Goal: Task Accomplishment & Management: Use online tool/utility

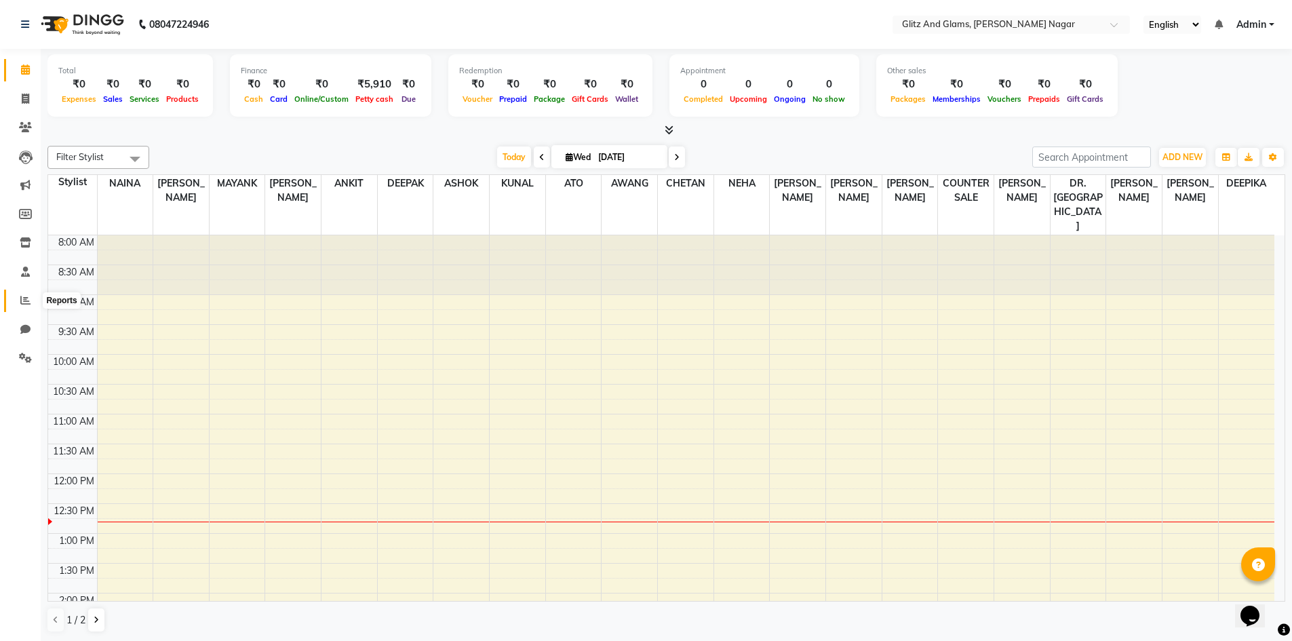
click at [25, 299] on icon at bounding box center [25, 300] width 10 height 10
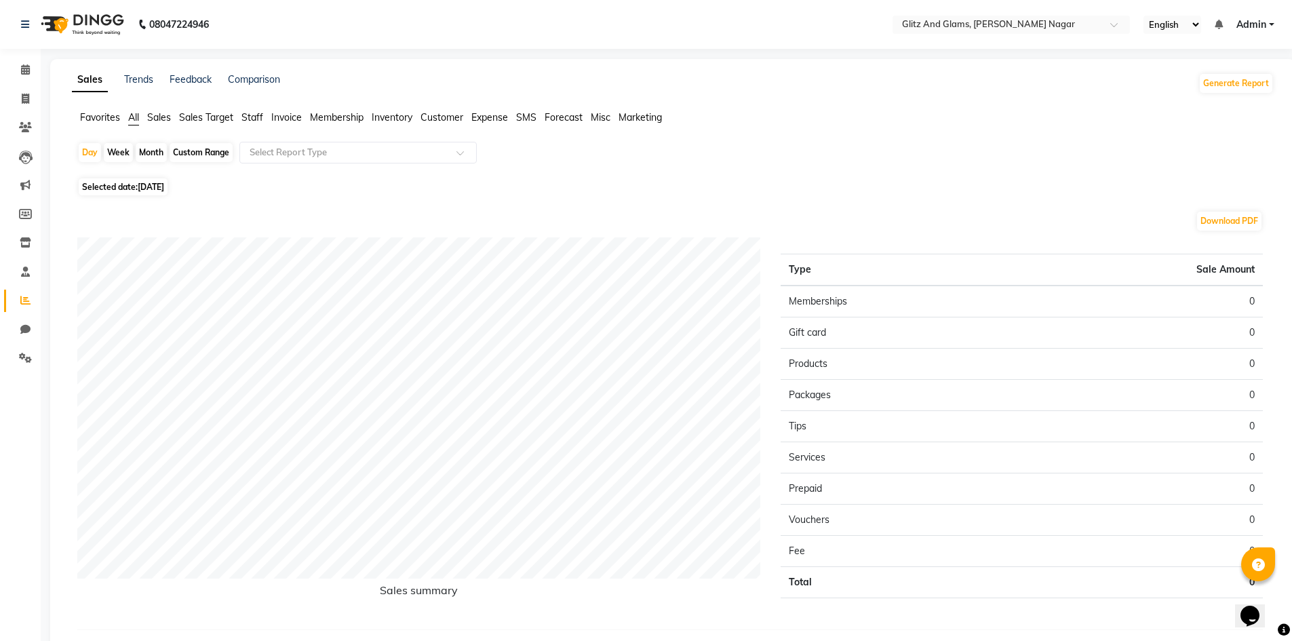
click at [253, 115] on span "Staff" at bounding box center [252, 117] width 22 height 12
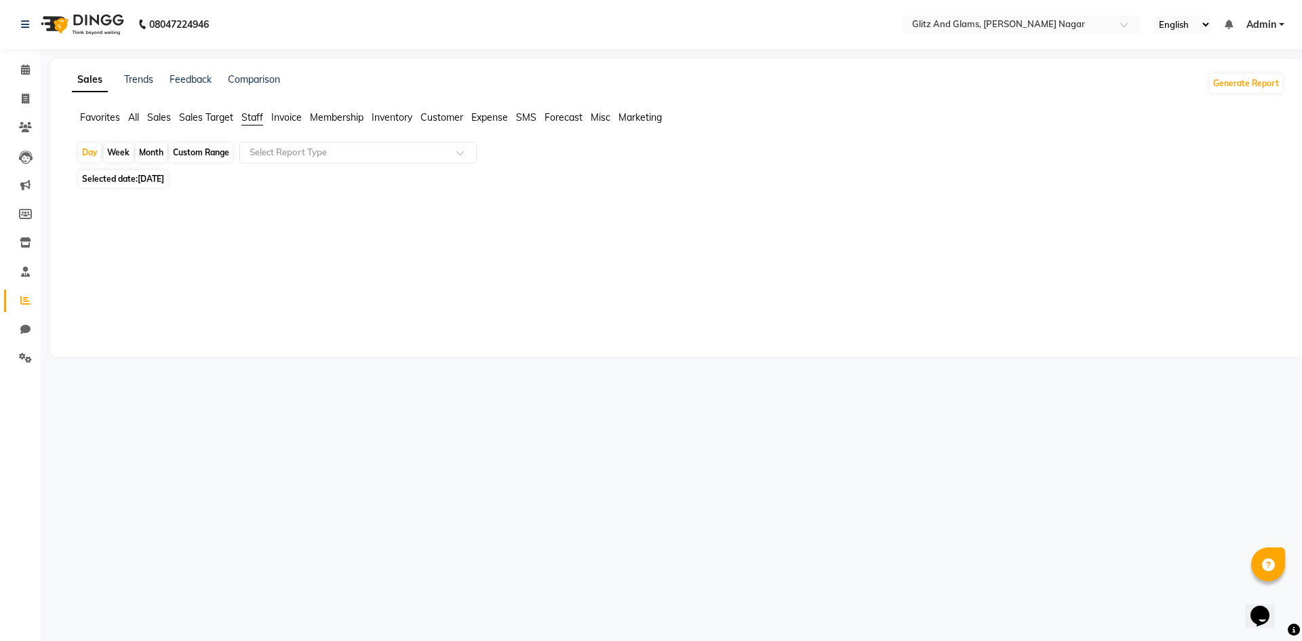
click at [197, 148] on div "Custom Range" at bounding box center [201, 152] width 63 height 19
select select "9"
select select "2025"
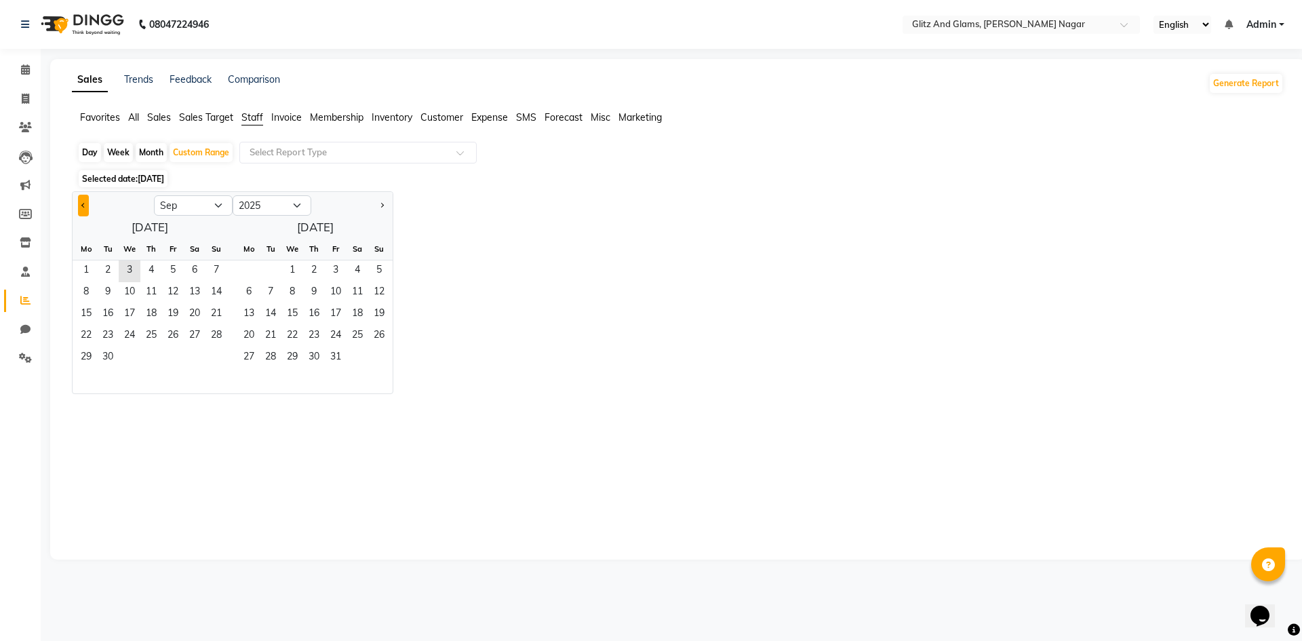
click at [83, 202] on button "Previous month" at bounding box center [83, 206] width 11 height 22
select select "8"
drag, startPoint x: 172, startPoint y: 266, endPoint x: 199, endPoint y: 313, distance: 55.0
click at [172, 267] on span "1" at bounding box center [173, 271] width 22 height 22
click at [223, 360] on span "31" at bounding box center [217, 358] width 22 height 22
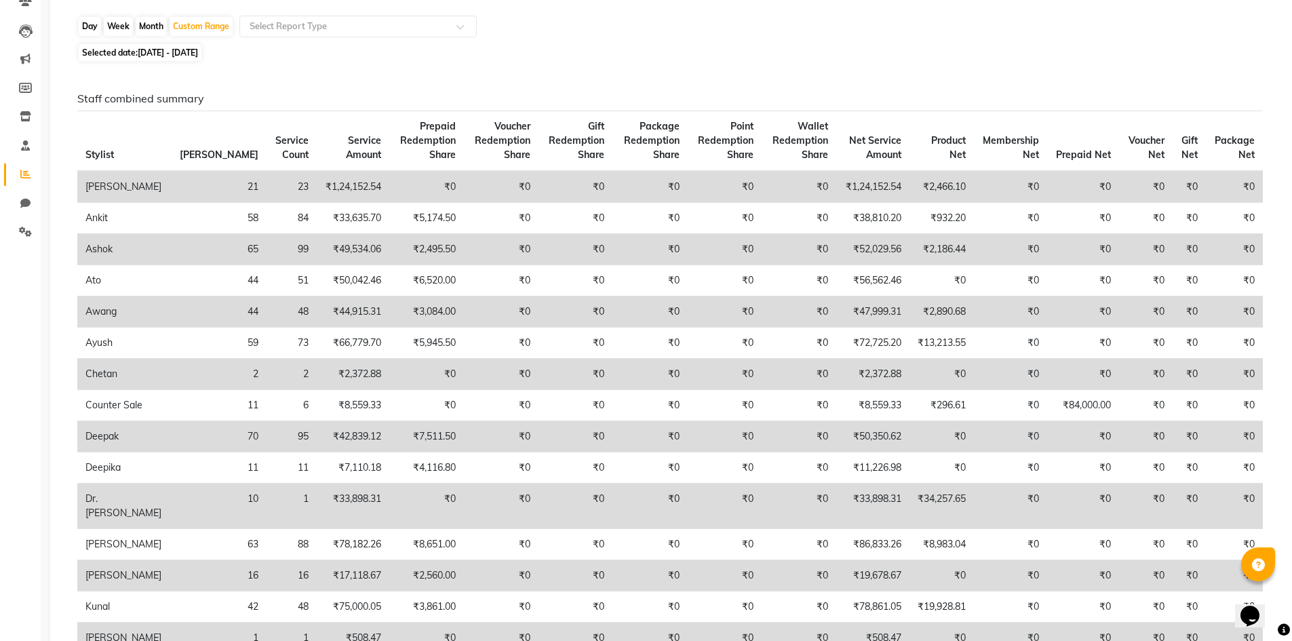
scroll to position [136, 0]
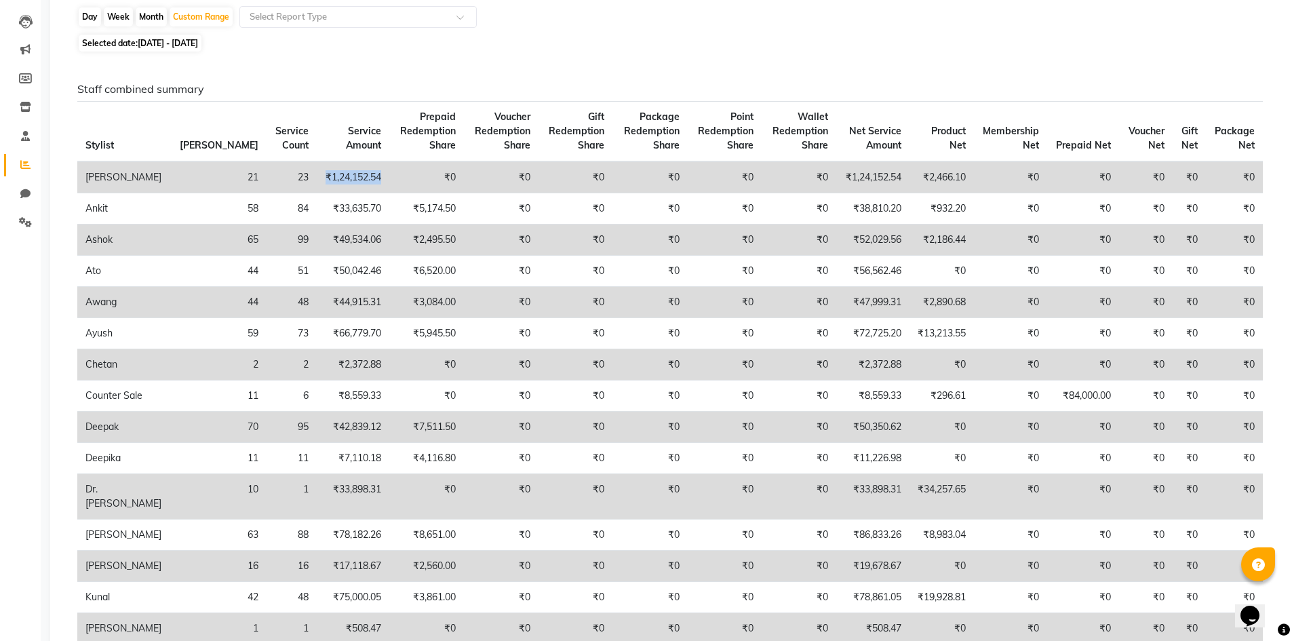
drag, startPoint x: 320, startPoint y: 177, endPoint x: 262, endPoint y: 183, distance: 58.6
click at [317, 183] on td "₹1,24,152.54" at bounding box center [353, 177] width 73 height 32
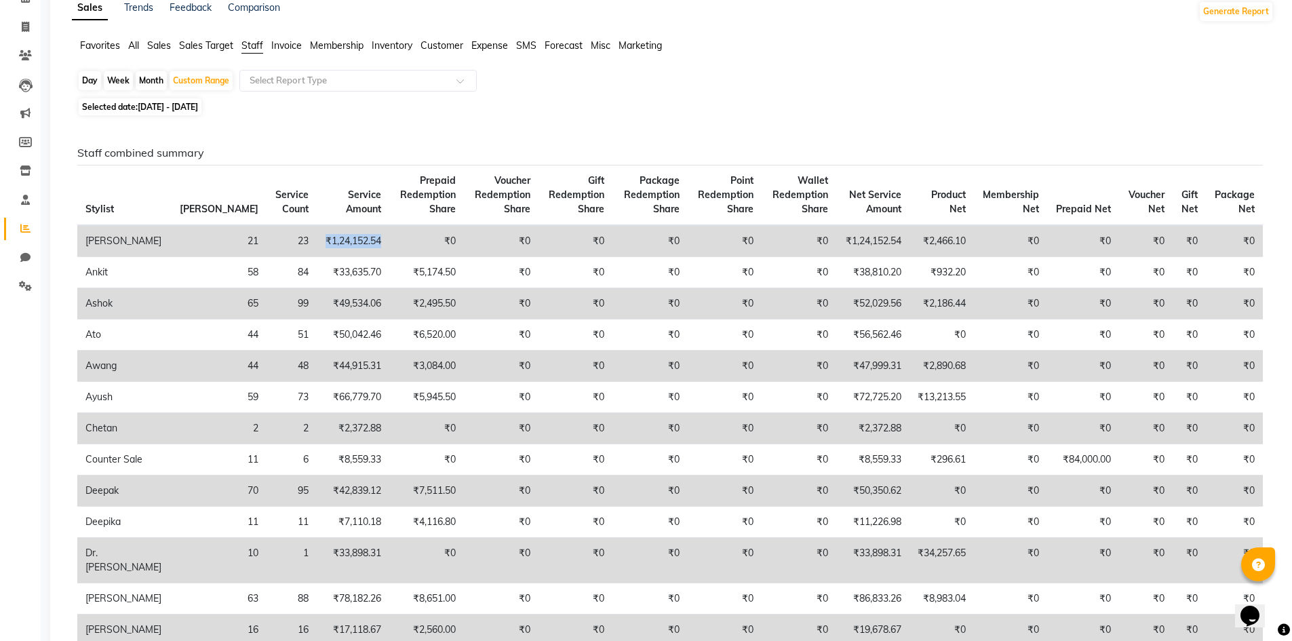
scroll to position [0, 0]
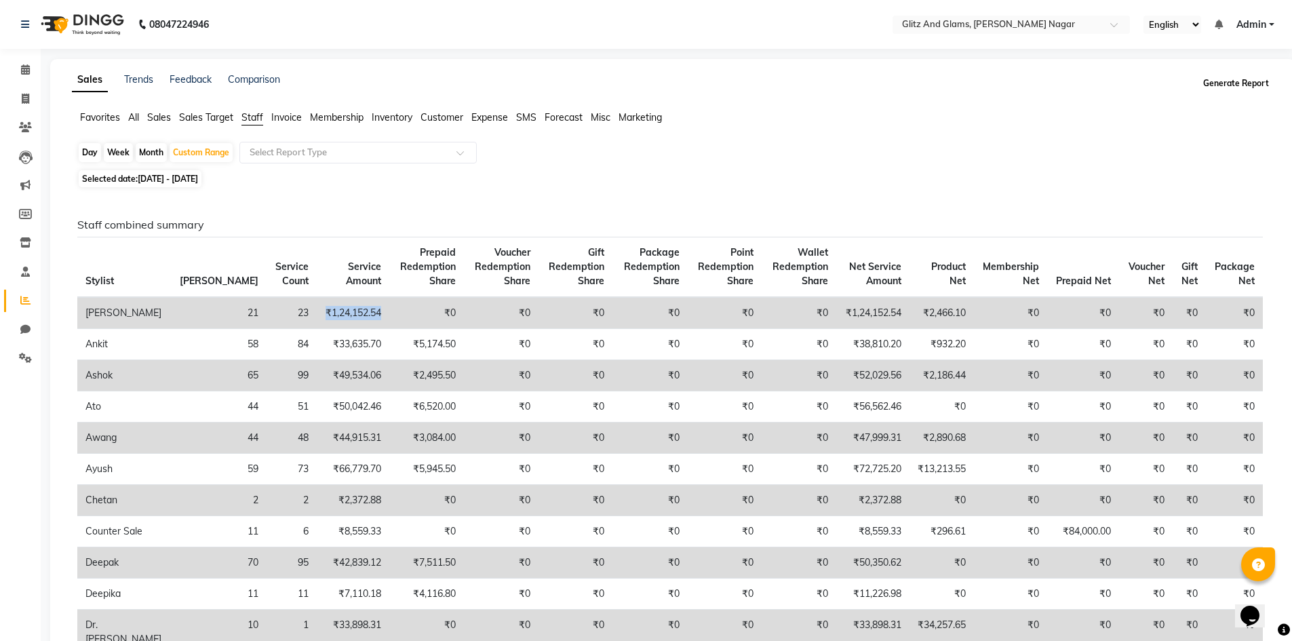
click at [1228, 83] on button "Generate Report" at bounding box center [1236, 83] width 73 height 19
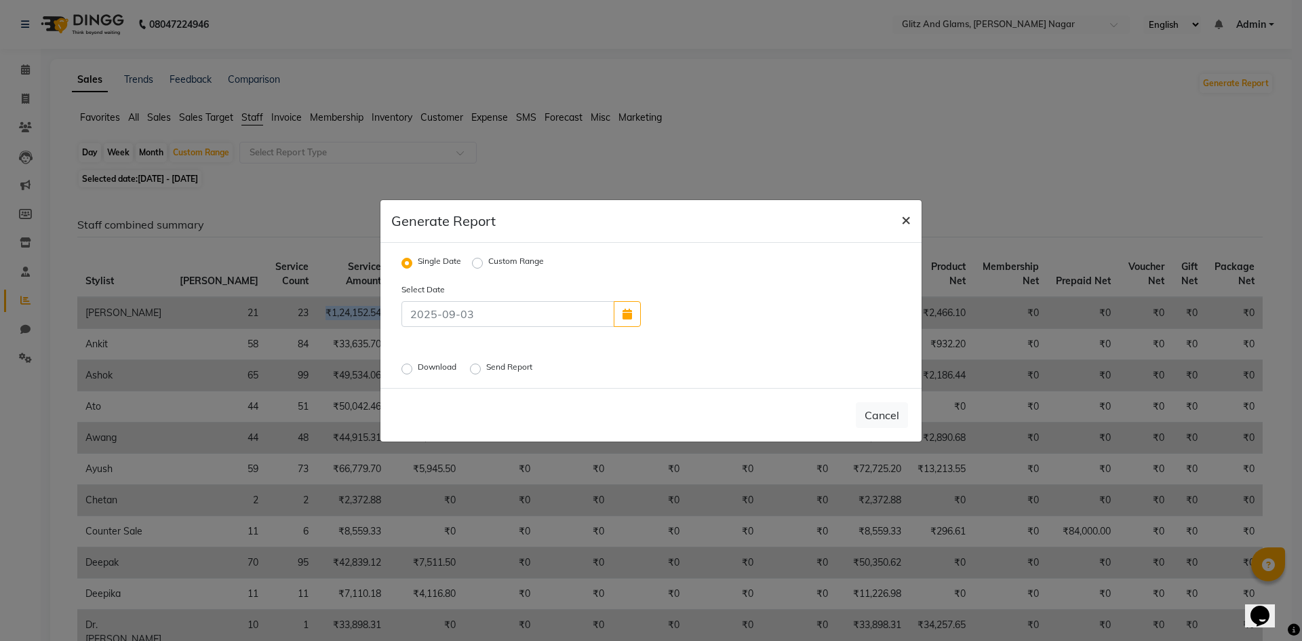
click at [910, 224] on span "×" at bounding box center [905, 219] width 9 height 20
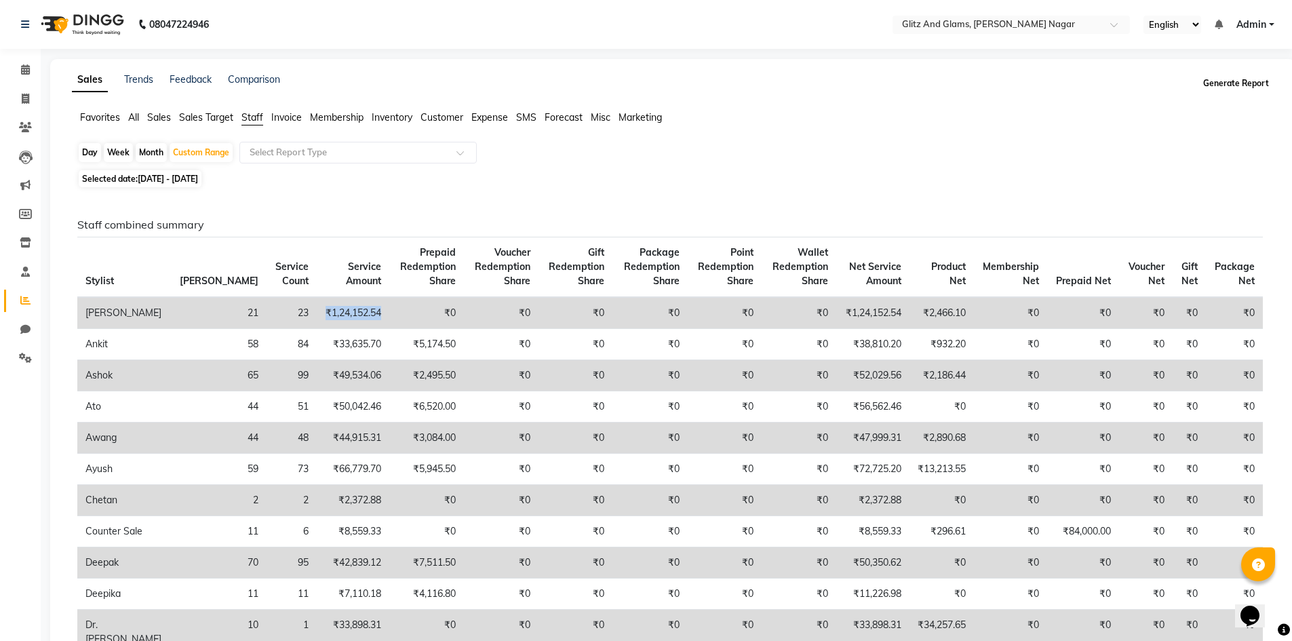
click at [1243, 82] on button "Generate Report" at bounding box center [1236, 83] width 73 height 19
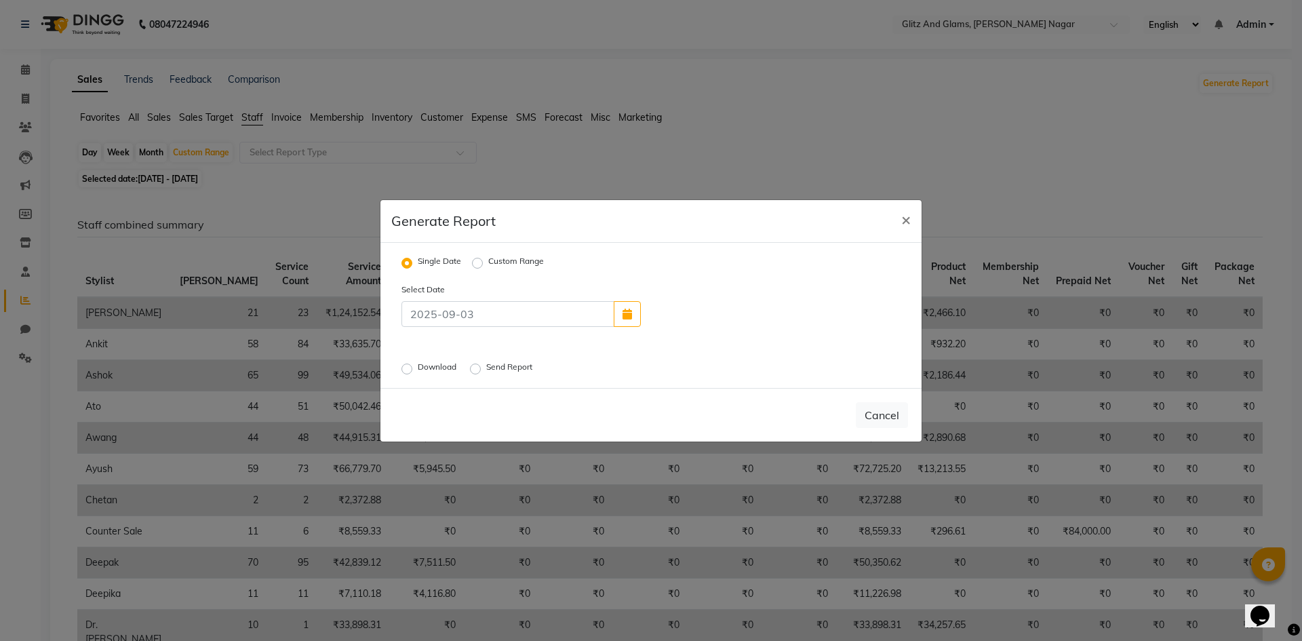
click at [471, 260] on div "Single Date Custom Range" at bounding box center [478, 263] width 153 height 18
click at [488, 263] on label "Custom Range" at bounding box center [516, 263] width 56 height 16
click at [475, 263] on input "Custom Range" at bounding box center [479, 262] width 9 height 9
radio input "true"
select select "9"
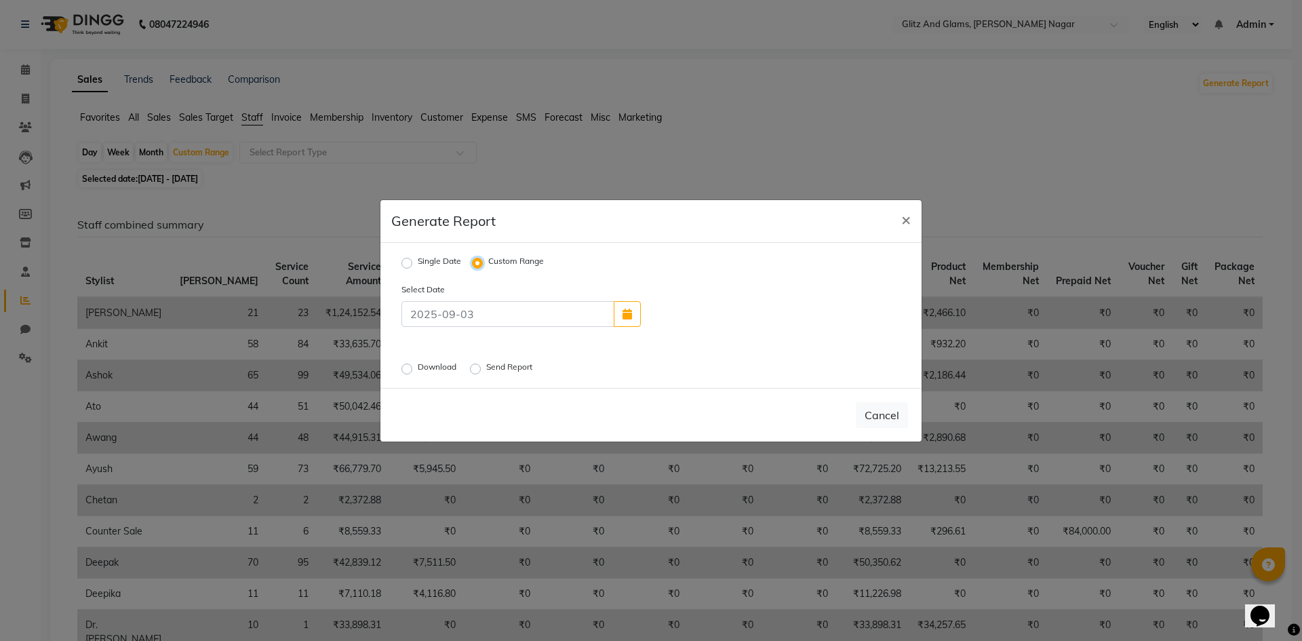
select select "2025"
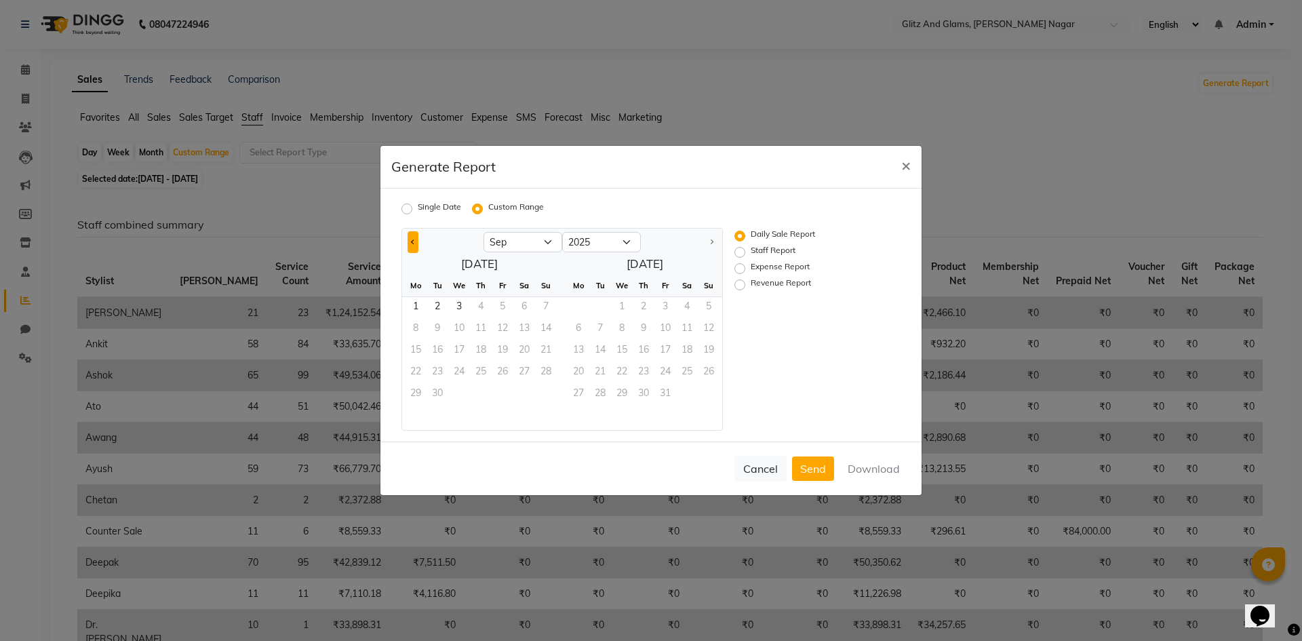
click at [410, 237] on button "Previous month" at bounding box center [413, 242] width 11 height 22
select select "8"
click at [505, 308] on span "1" at bounding box center [503, 308] width 22 height 22
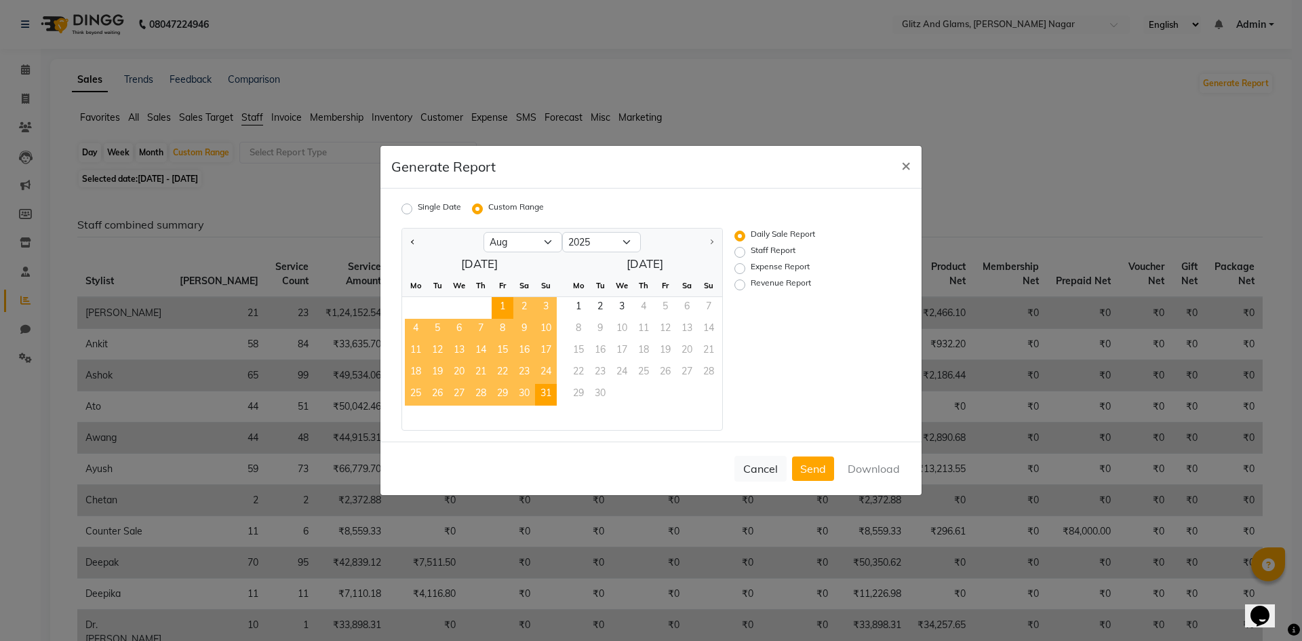
click at [550, 393] on span "31" at bounding box center [546, 395] width 22 height 22
click at [872, 465] on button "Download" at bounding box center [874, 468] width 69 height 24
click at [903, 163] on span "×" at bounding box center [905, 165] width 9 height 20
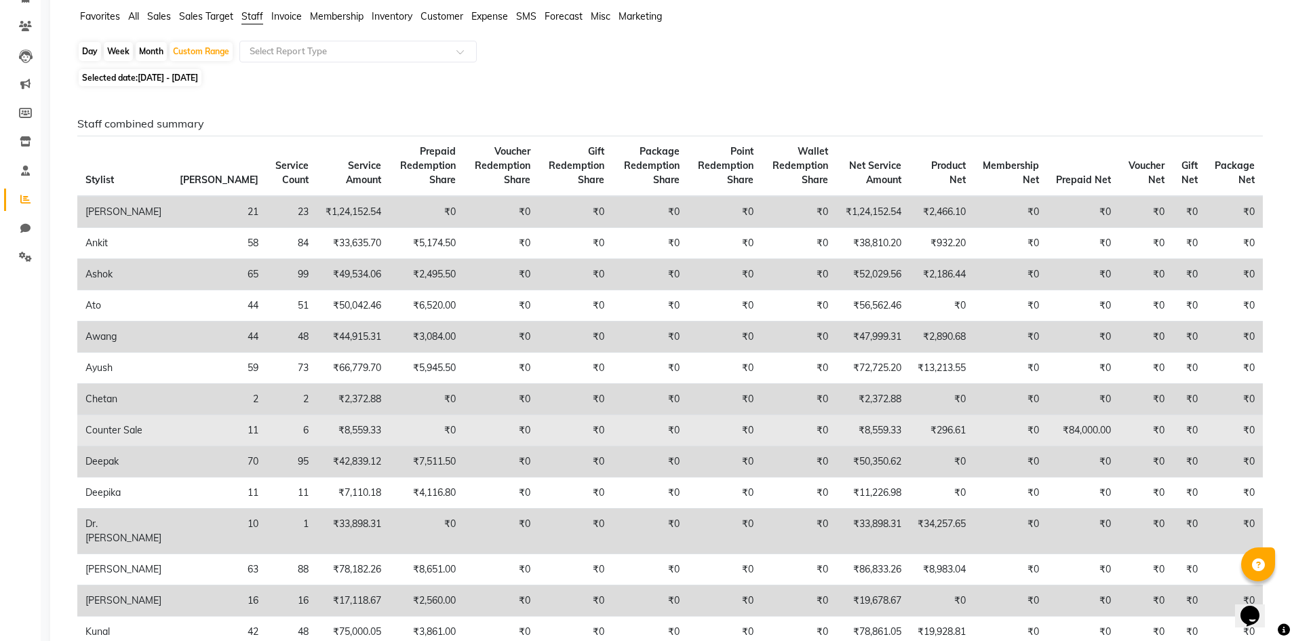
scroll to position [68, 0]
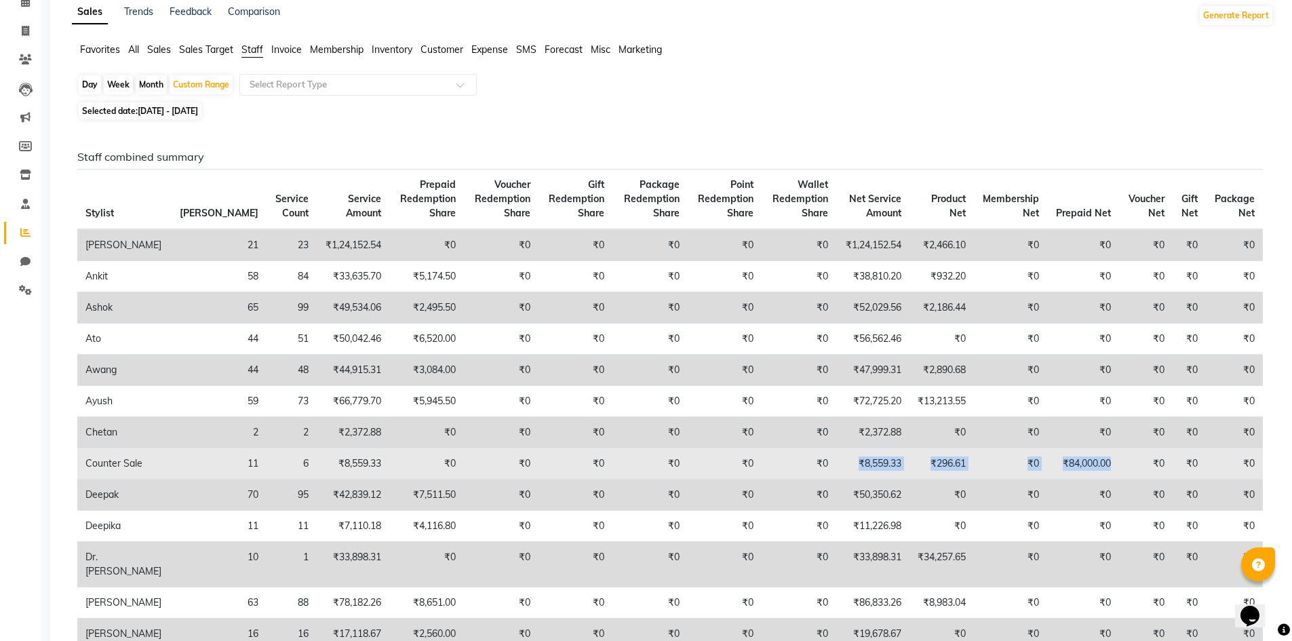
drag, startPoint x: 1110, startPoint y: 458, endPoint x: 815, endPoint y: 461, distance: 295.0
click at [815, 461] on tr "Counter Sale 11 6 ₹8,559.33 ₹0 ₹0 ₹0 ₹0 ₹0 ₹0 ₹8,559.33 ₹296.61 ₹0 ₹84,000.00 ₹…" at bounding box center [670, 463] width 1186 height 31
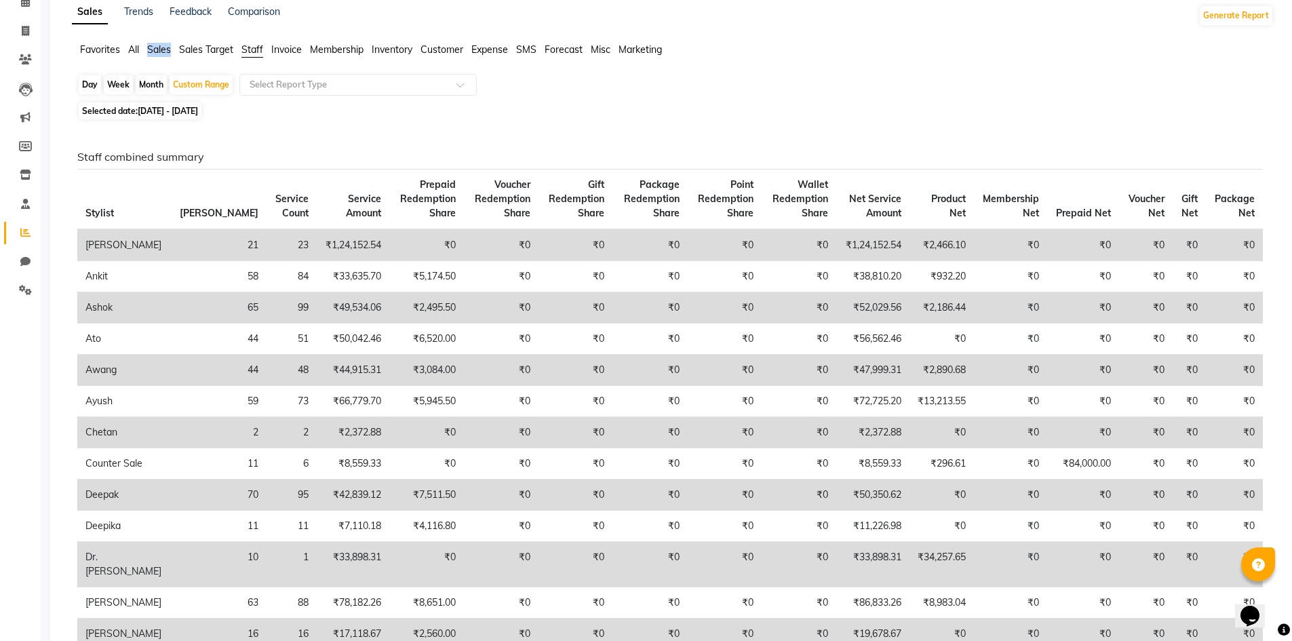
click at [151, 60] on div "Favorites All Sales Sales Target Staff Invoice Membership Inventory Customer Ex…" at bounding box center [673, 56] width 1222 height 26
drag, startPoint x: 85, startPoint y: 241, endPoint x: 150, endPoint y: 246, distance: 64.6
click at [150, 246] on tr "[PERSON_NAME] 21 23 ₹1,24,152.54 ₹0 ₹0 ₹0 ₹0 ₹0 ₹0 ₹1,24,152.54 ₹2,466.10 ₹0 ₹0…" at bounding box center [670, 245] width 1186 height 32
drag, startPoint x: 261, startPoint y: 244, endPoint x: 339, endPoint y: 244, distance: 78.0
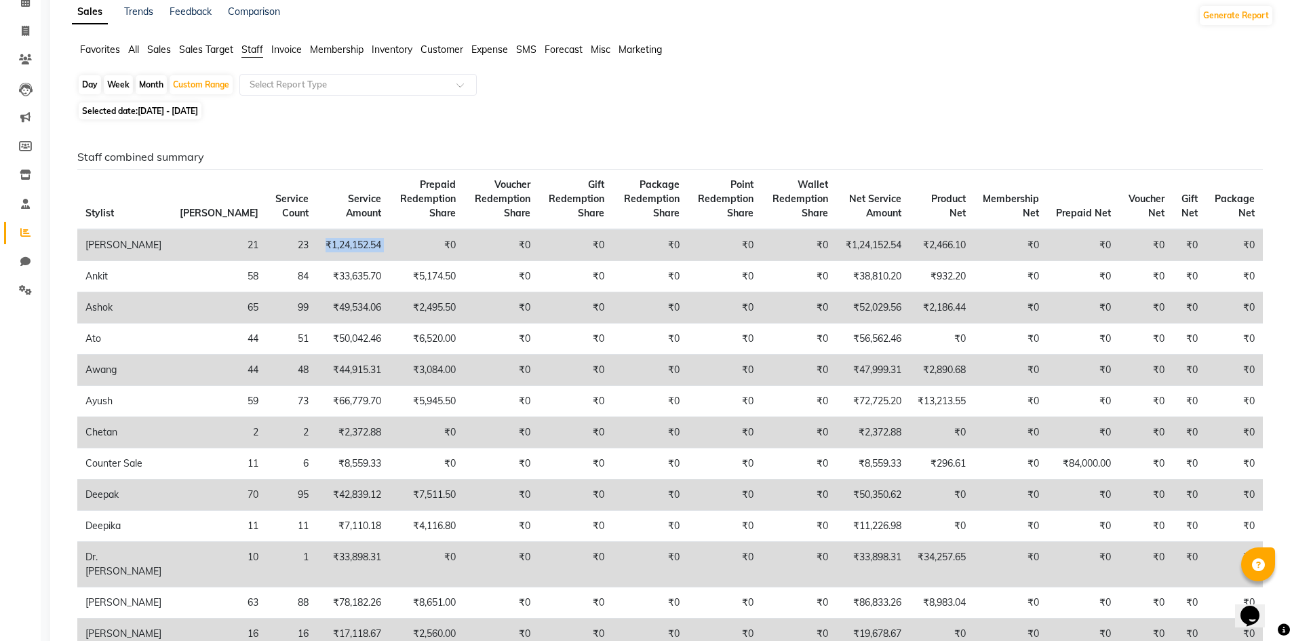
click at [339, 244] on tr "[PERSON_NAME] 21 23 ₹1,24,152.54 ₹0 ₹0 ₹0 ₹0 ₹0 ₹0 ₹1,24,152.54 ₹2,466.10 ₹0 ₹0…" at bounding box center [670, 245] width 1186 height 32
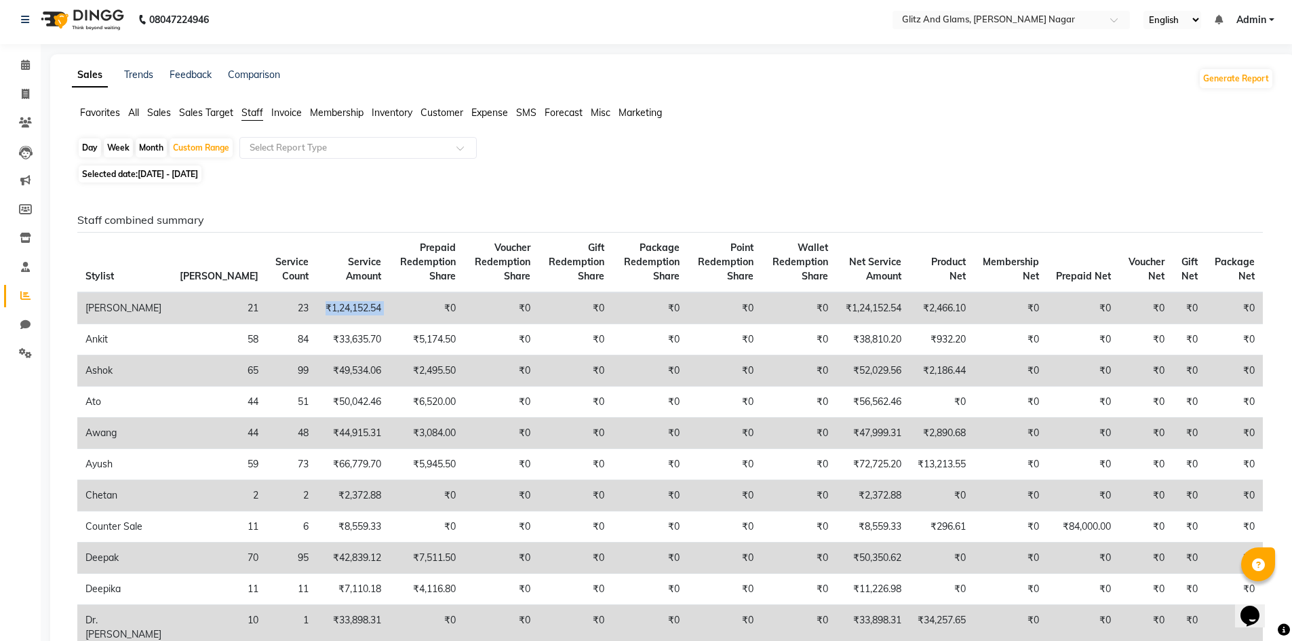
scroll to position [0, 0]
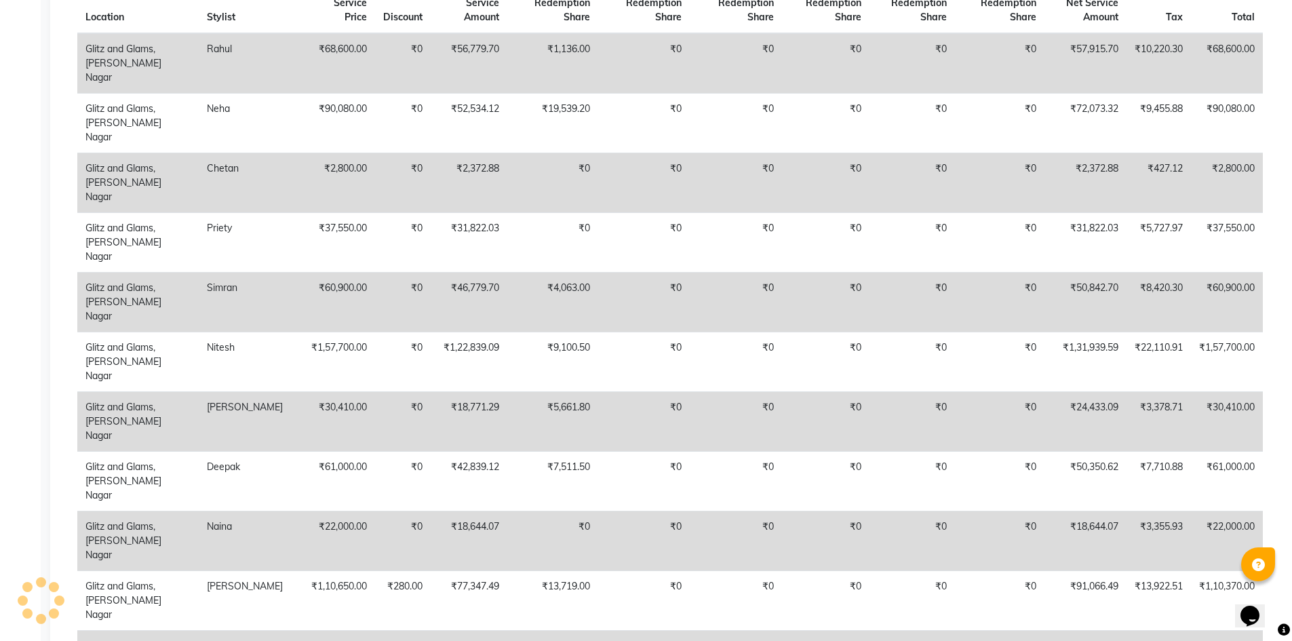
scroll to position [1221, 0]
